Goal: Information Seeking & Learning: Find specific fact

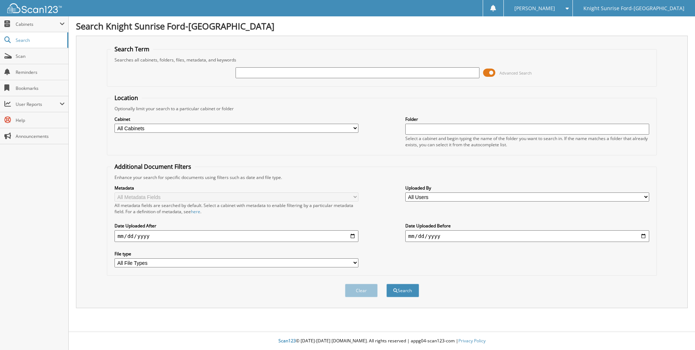
click at [281, 73] on input "text" at bounding box center [358, 72] width 244 height 11
click at [32, 46] on link "Search" at bounding box center [34, 40] width 68 height 16
click at [248, 76] on input "text" at bounding box center [358, 72] width 244 height 11
type input "647400"
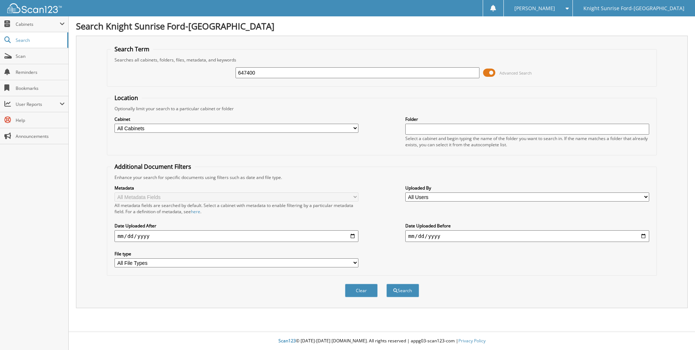
click at [387, 284] on button "Search" at bounding box center [403, 290] width 33 height 13
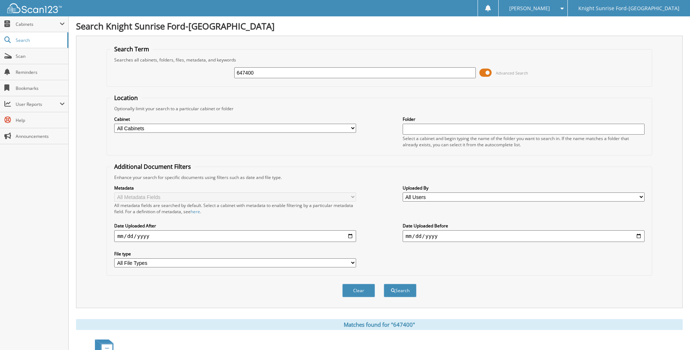
click at [319, 83] on fieldset "Search Term Searches all cabinets, folders, files, metadata, and keywords 64740…" at bounding box center [379, 65] width 545 height 41
drag, startPoint x: 320, startPoint y: 78, endPoint x: 204, endPoint y: 75, distance: 116.1
click at [207, 75] on div "647400 Advanced Search" at bounding box center [379, 73] width 537 height 20
type input "O"
type input "ONTARIO REGRIGERATION"
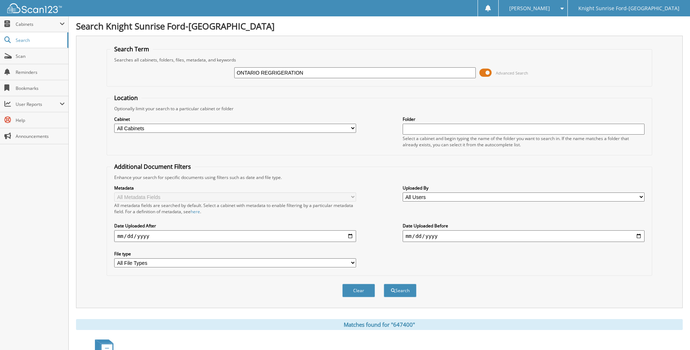
click at [384, 284] on button "Search" at bounding box center [400, 290] width 33 height 13
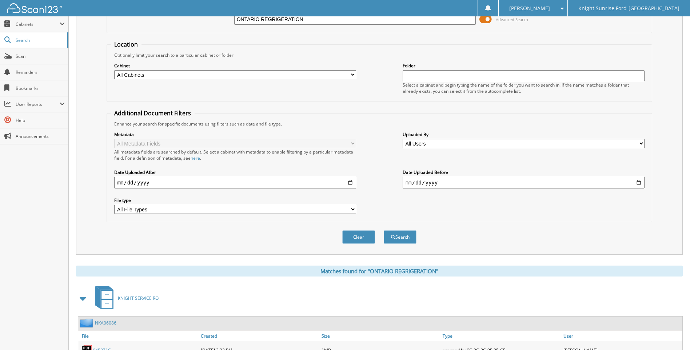
scroll to position [145, 0]
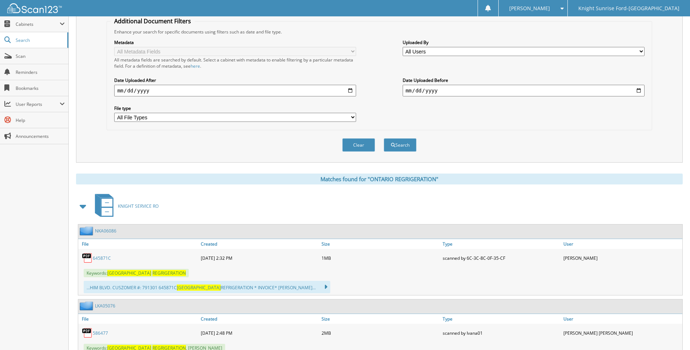
click at [98, 261] on link "645871C" at bounding box center [102, 258] width 18 height 6
